Goal: Navigation & Orientation: Find specific page/section

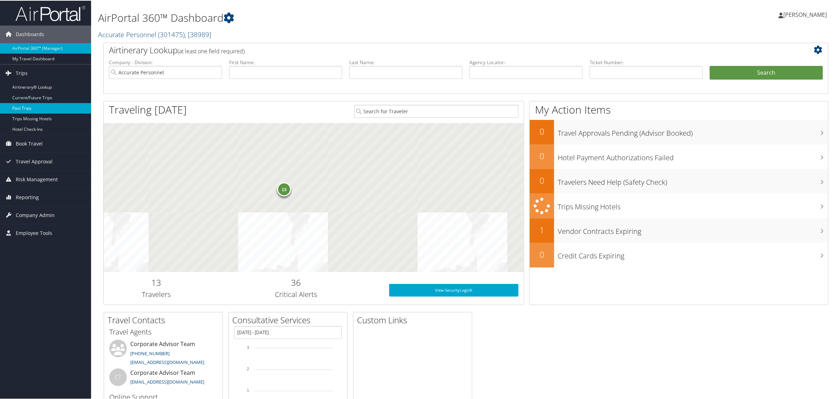
click at [27, 106] on link "Past Trips" at bounding box center [45, 107] width 91 height 11
